Goal: Task Accomplishment & Management: Use online tool/utility

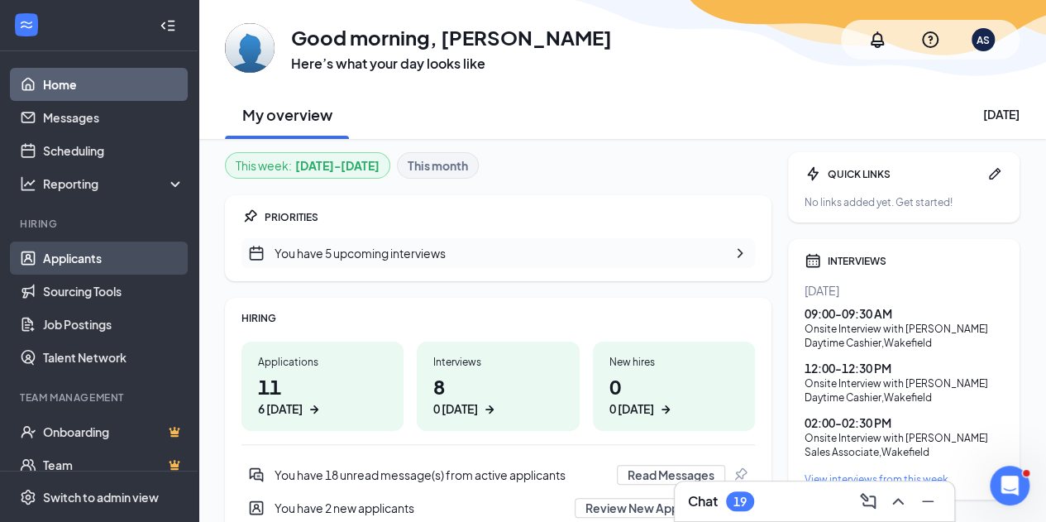
click at [85, 262] on link "Applicants" at bounding box center [113, 258] width 141 height 33
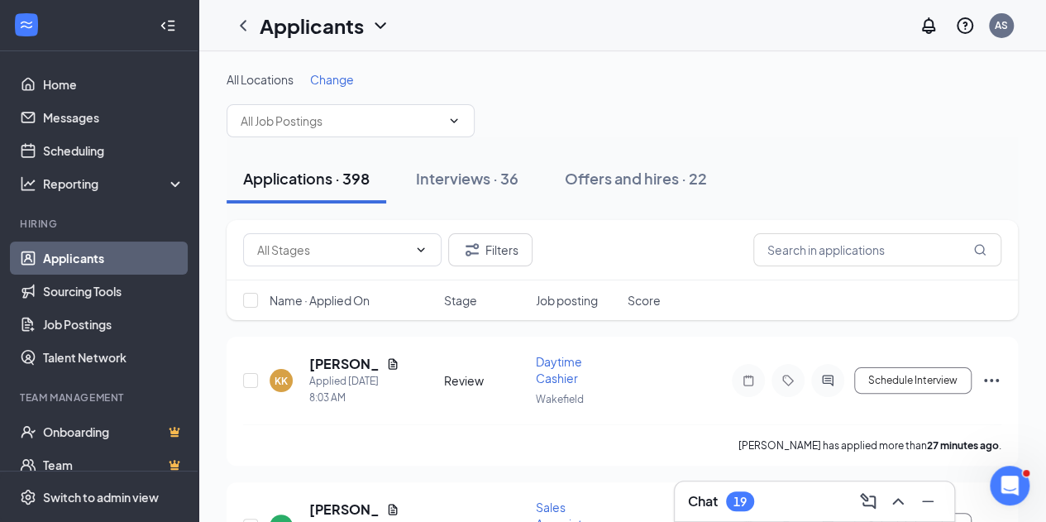
click at [347, 77] on span "Change" at bounding box center [332, 79] width 44 height 15
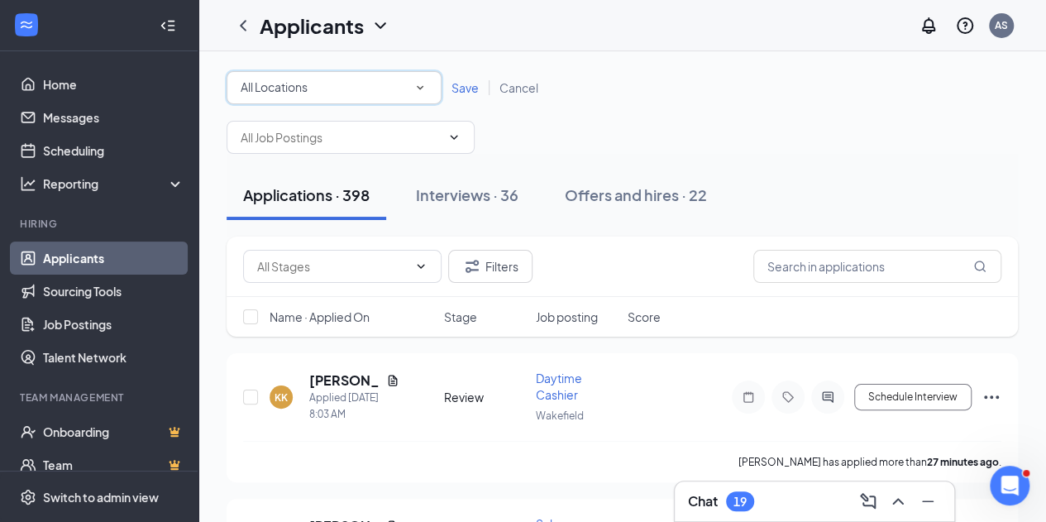
click at [343, 93] on div "All Locations" at bounding box center [334, 88] width 187 height 20
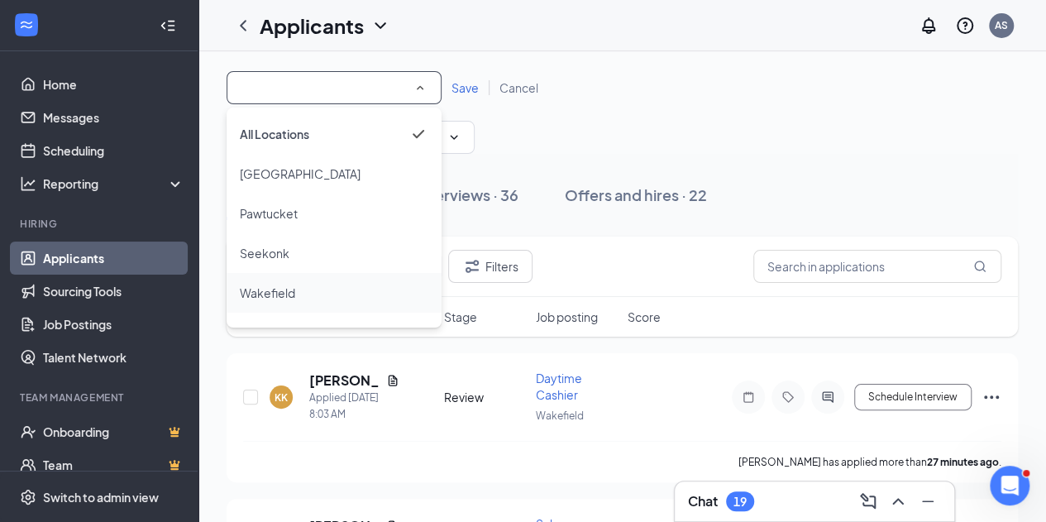
click at [328, 285] on div "Wakefield" at bounding box center [334, 293] width 189 height 20
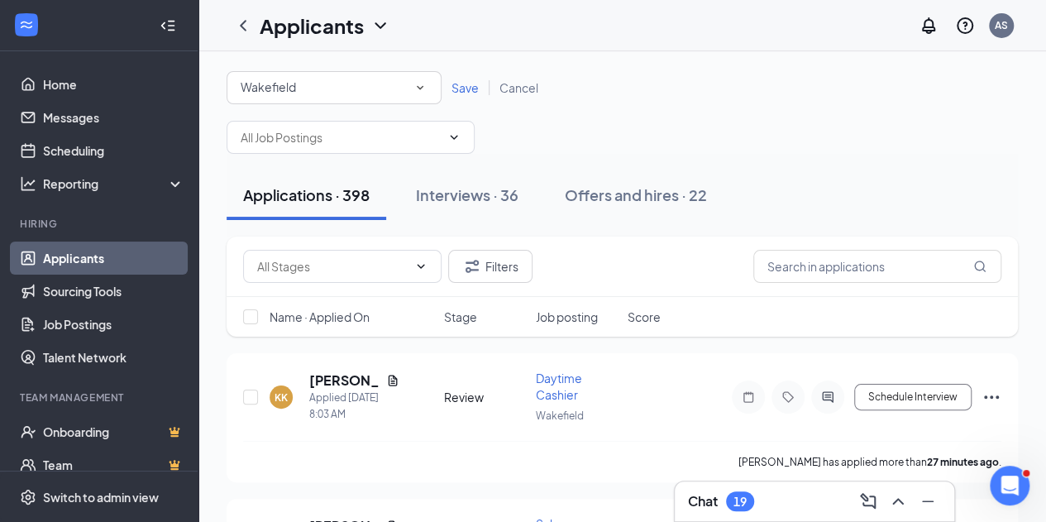
click at [470, 87] on span "Save" at bounding box center [465, 87] width 27 height 15
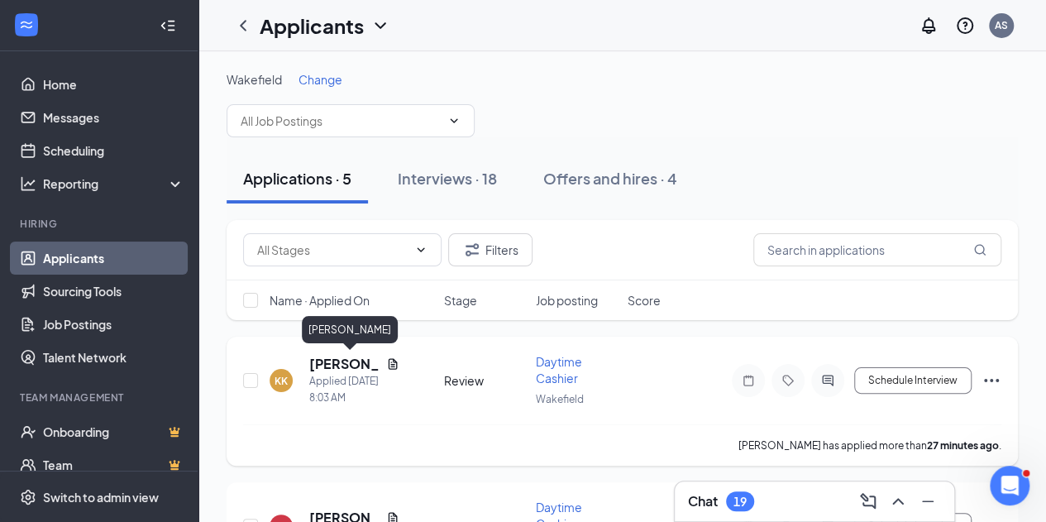
click at [332, 355] on h5 "[PERSON_NAME]" at bounding box center [344, 364] width 70 height 18
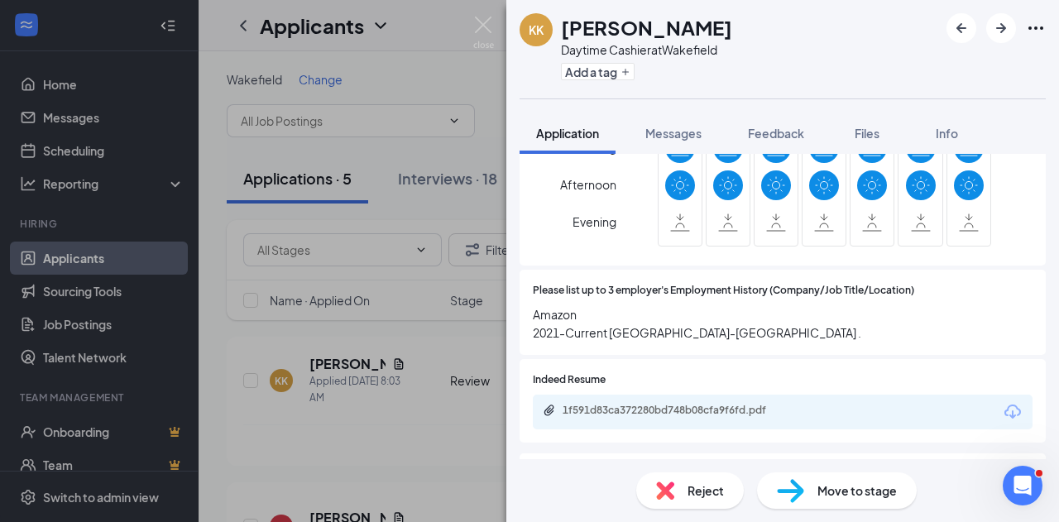
scroll to position [1115, 0]
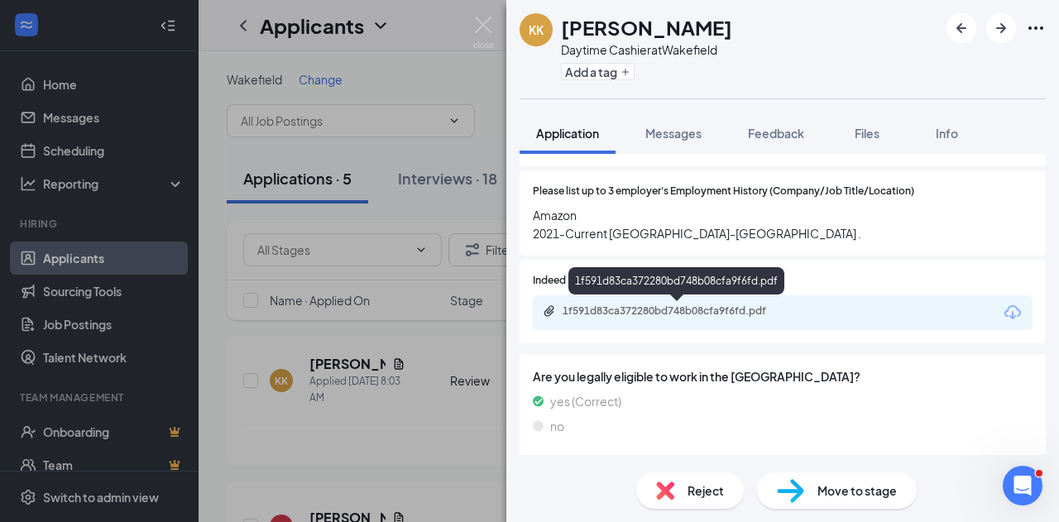
click at [677, 313] on div "1f591d83ca372280bd748b08cfa9f6fd.pdf" at bounding box center [678, 310] width 232 height 13
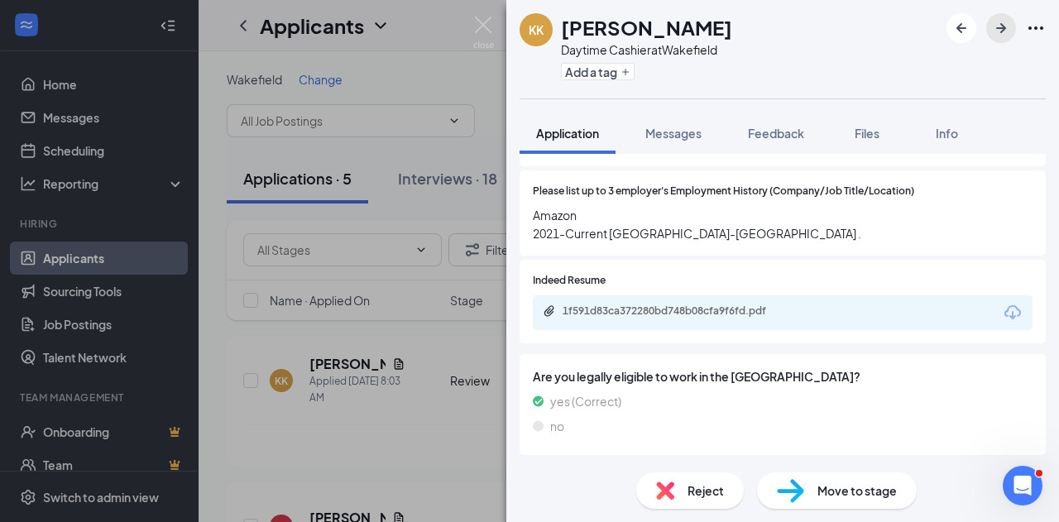
click at [1004, 34] on icon "ArrowRight" at bounding box center [1001, 28] width 20 height 20
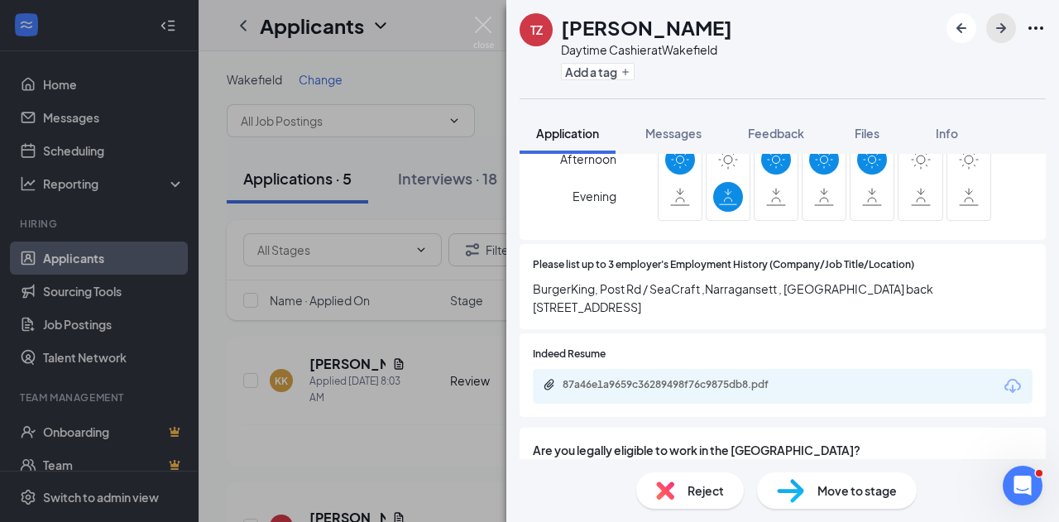
scroll to position [996, 0]
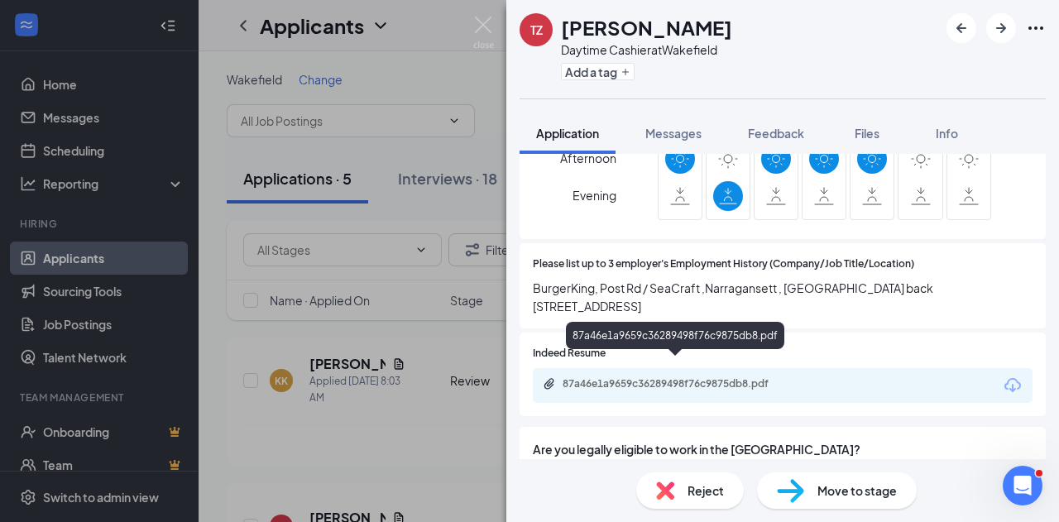
click at [631, 375] on div "87a46e1a9659c36289498f76c9875db8.pdf" at bounding box center [783, 385] width 500 height 35
click at [634, 377] on div "87a46e1a9659c36289498f76c9875db8.pdf" at bounding box center [678, 383] width 232 height 13
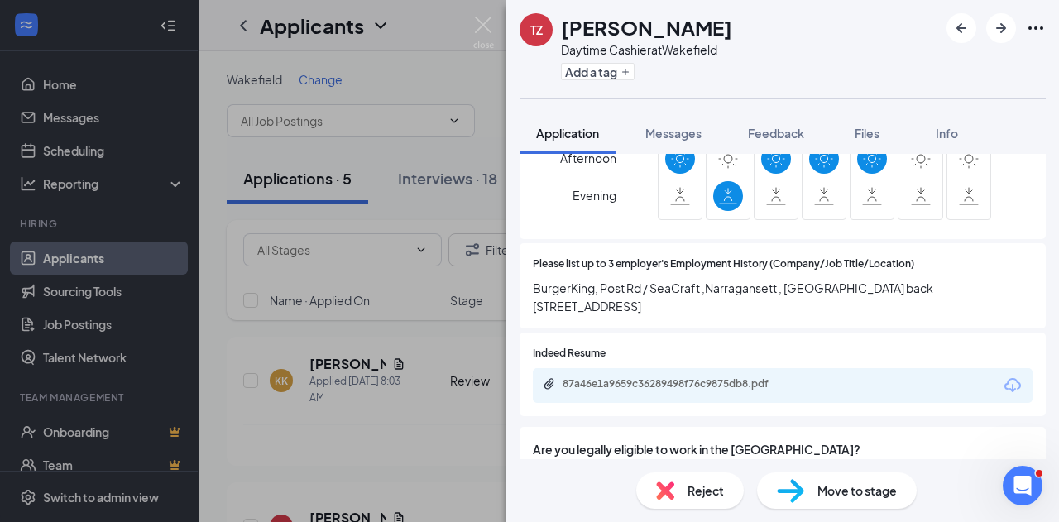
click at [830, 488] on span "Move to stage" at bounding box center [856, 490] width 79 height 18
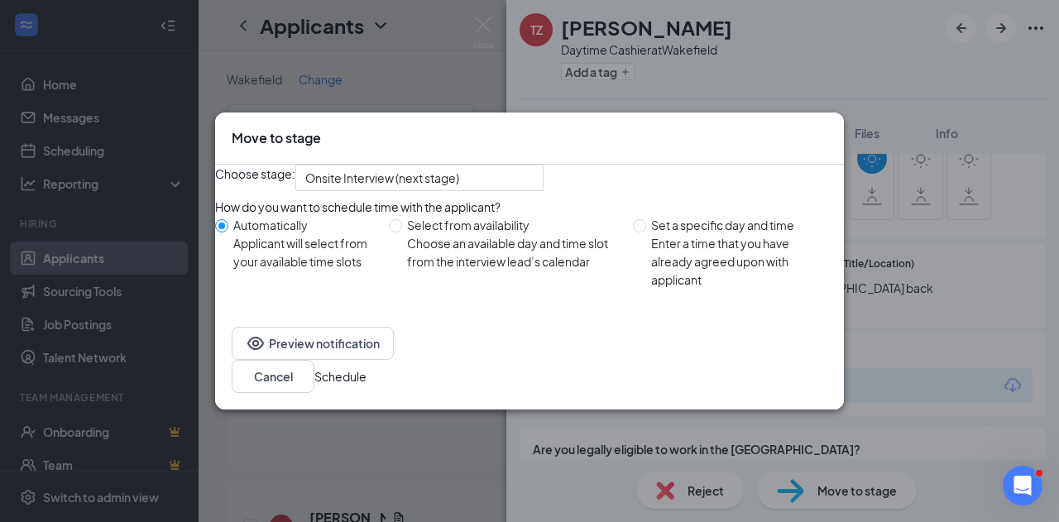
click at [366, 385] on button "Schedule" at bounding box center [340, 376] width 52 height 18
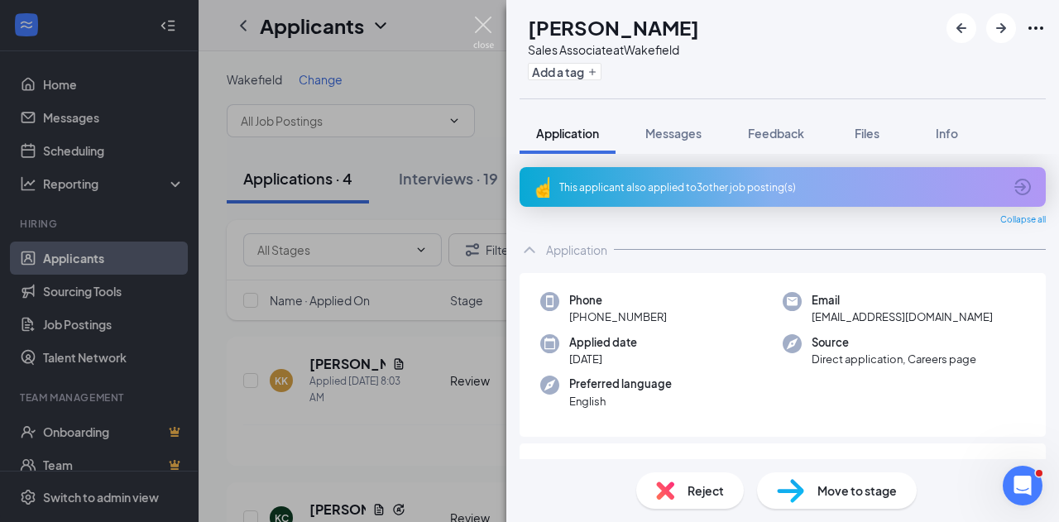
click at [480, 30] on img at bounding box center [483, 33] width 21 height 32
